Goal: Information Seeking & Learning: Check status

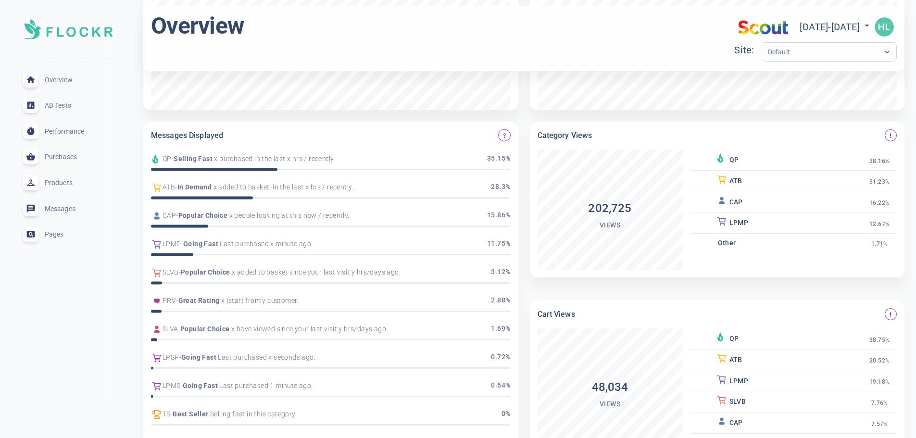
scroll to position [233, 0]
click at [503, 136] on span "question_mark" at bounding box center [504, 135] width 6 height 6
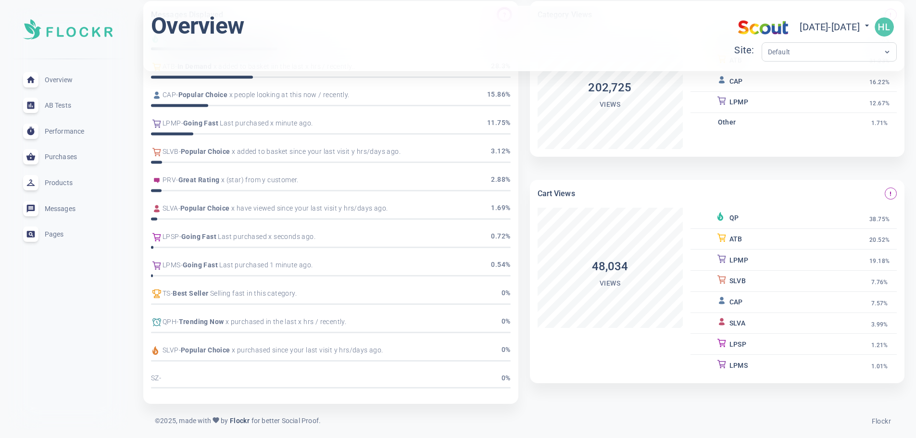
scroll to position [352, 0]
click at [63, 131] on span "Performance" at bounding box center [79, 131] width 69 height 0
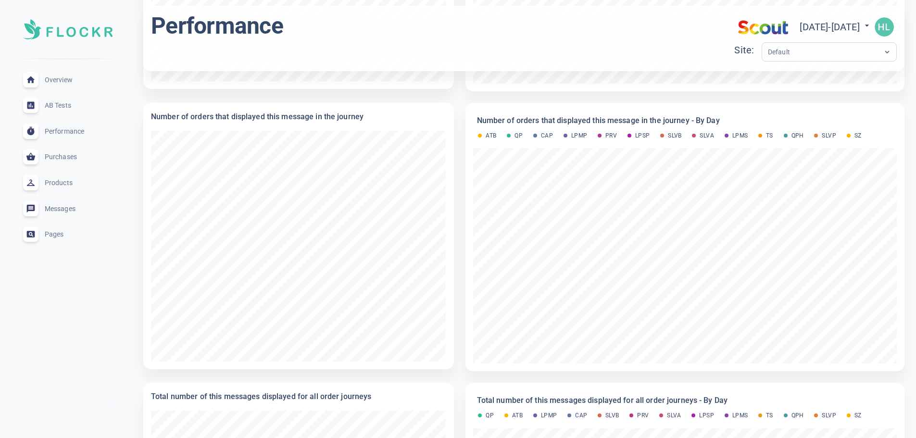
scroll to position [537, 0]
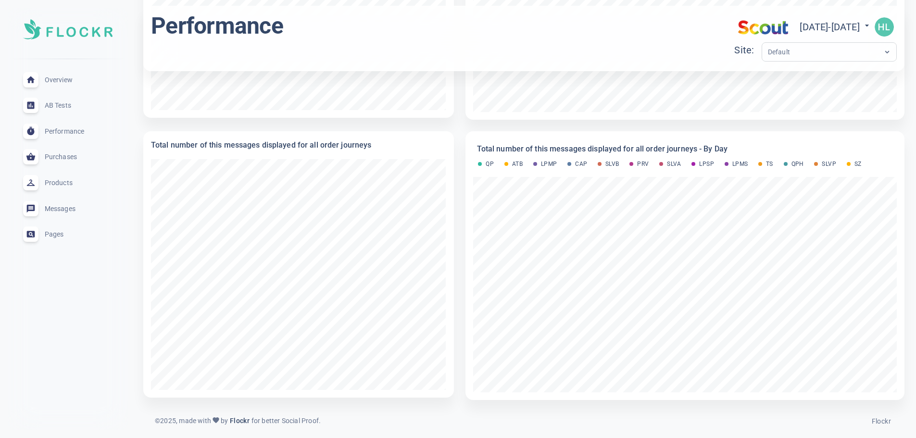
click at [68, 183] on span "Products" at bounding box center [79, 183] width 69 height 0
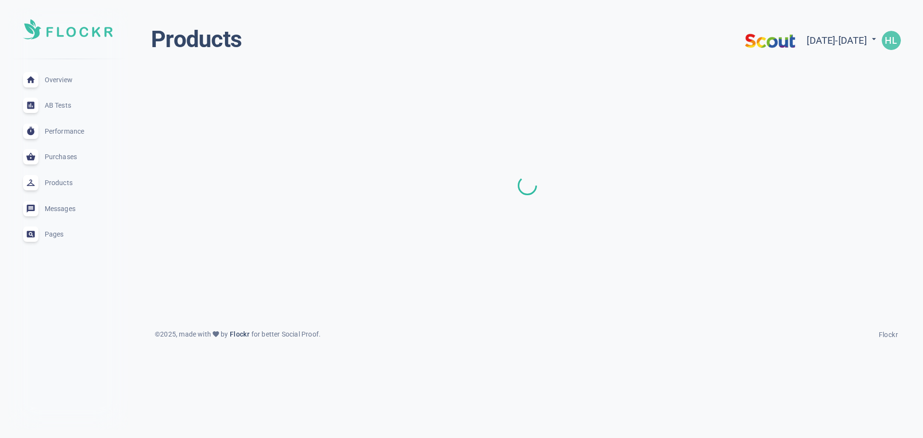
click at [55, 234] on span "Pages" at bounding box center [79, 234] width 69 height 0
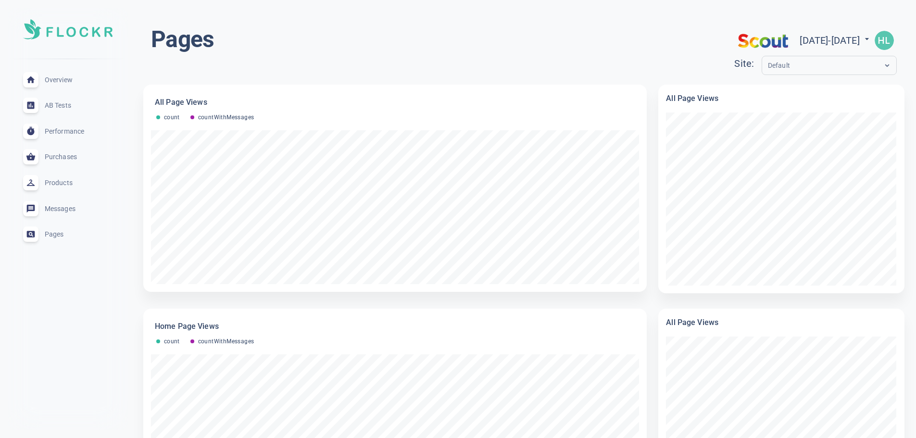
scroll to position [252, 0]
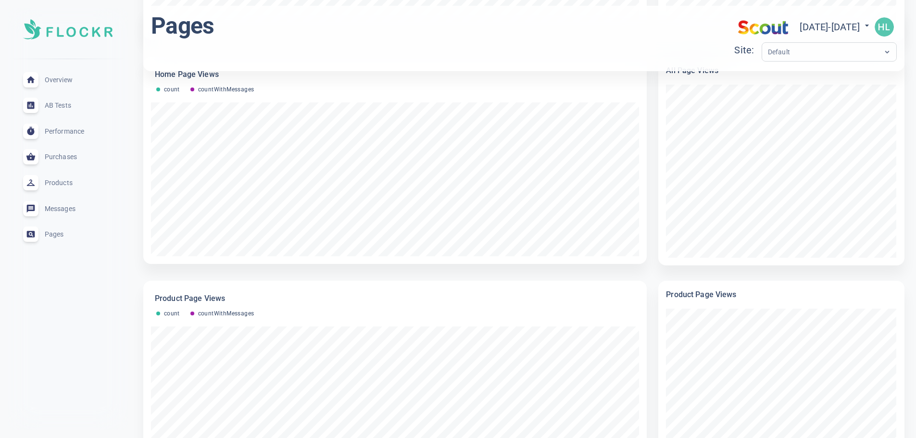
click at [246, 259] on div "Home Page Views count countWithMessages" at bounding box center [394, 160] width 503 height 207
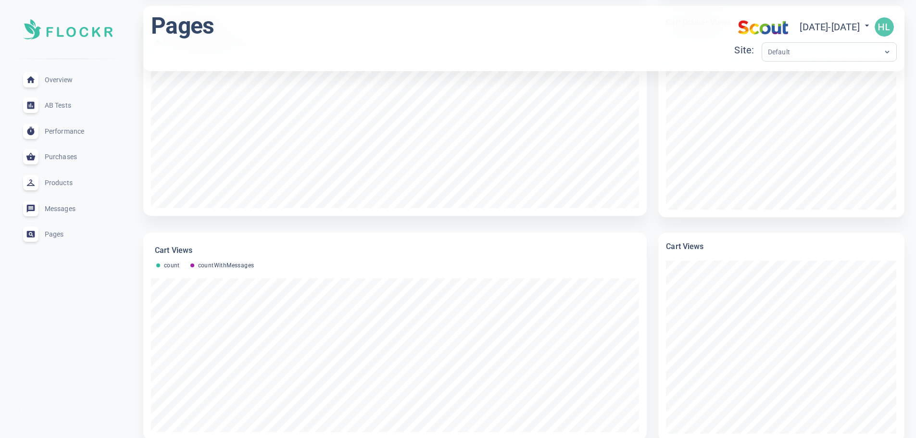
scroll to position [1240, 0]
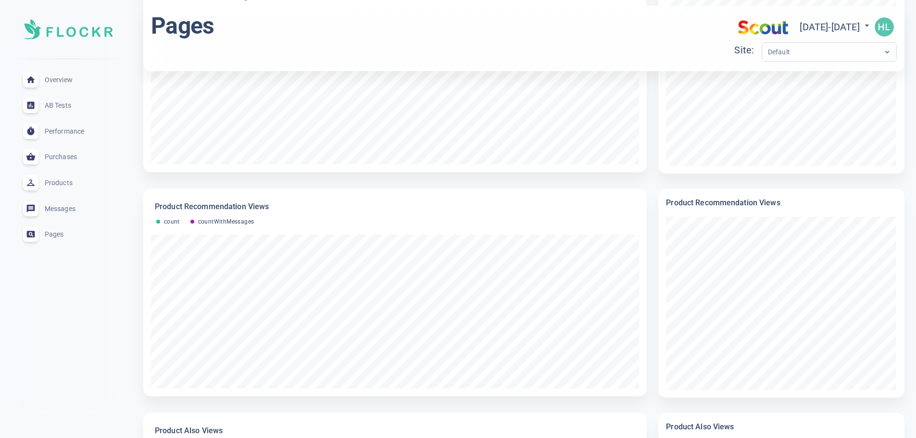
click at [59, 238] on div "Pages expand_less" at bounding box center [67, 234] width 105 height 26
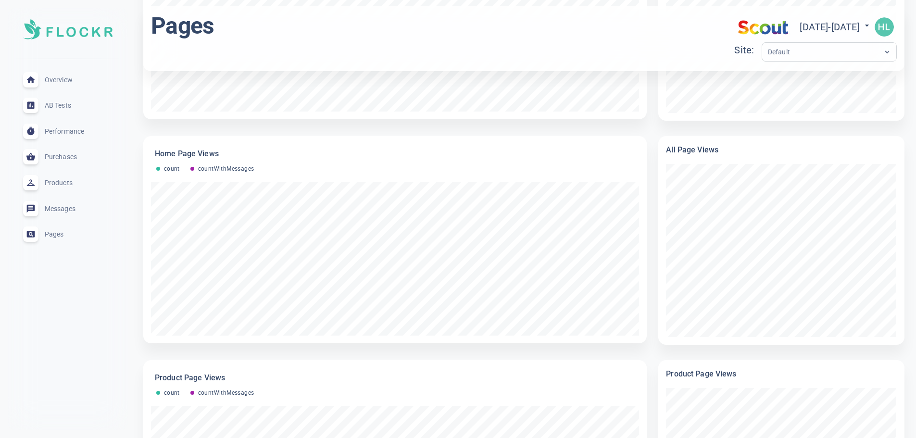
scroll to position [0, 0]
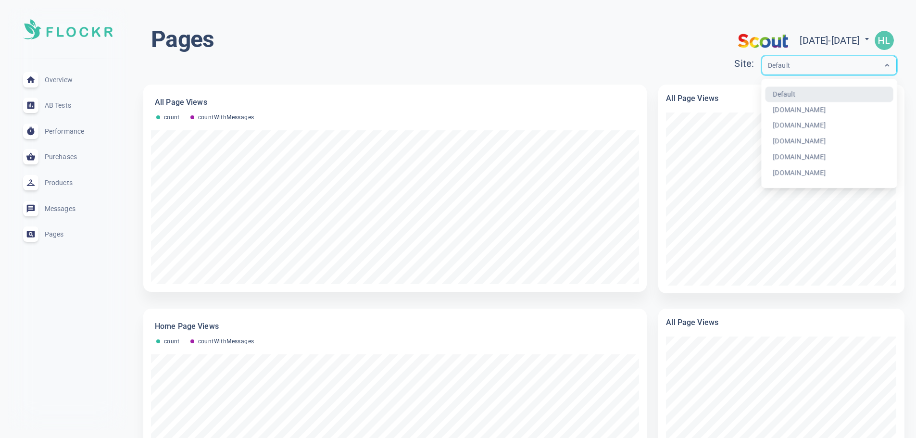
click at [768, 69] on input "text" at bounding box center [806, 65] width 77 height 11
click at [496, 32] on div "Pages [DATE] - [DATE] menu Site: option Default focused, 1 of 6. 6 results avai…" at bounding box center [523, 52] width 745 height 54
